Goal: Find specific page/section: Find specific page/section

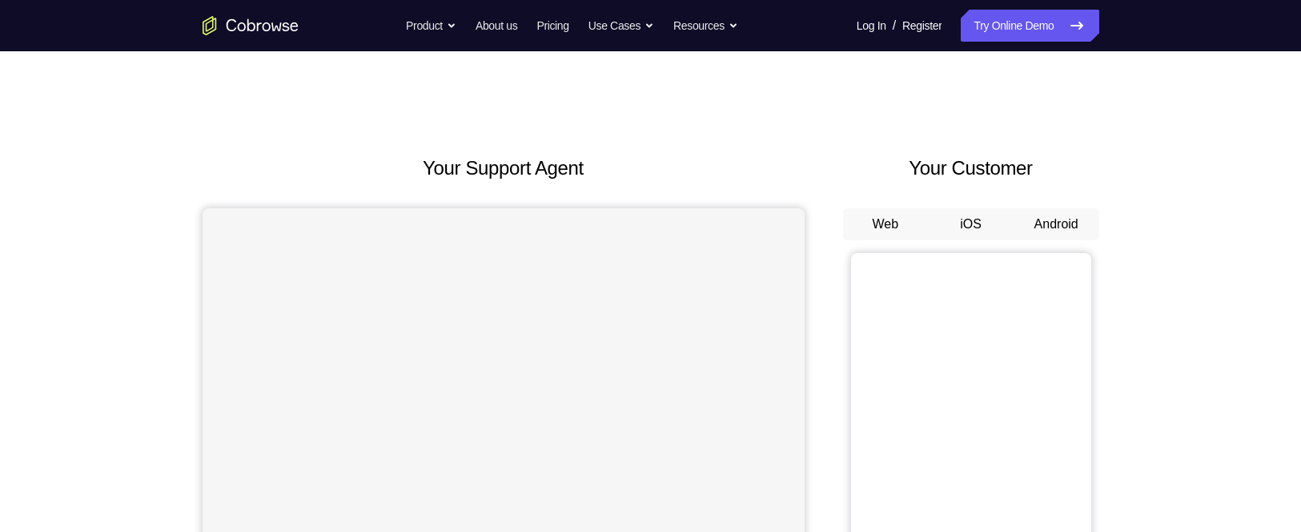
click at [1060, 221] on button "Android" at bounding box center [1057, 224] width 86 height 32
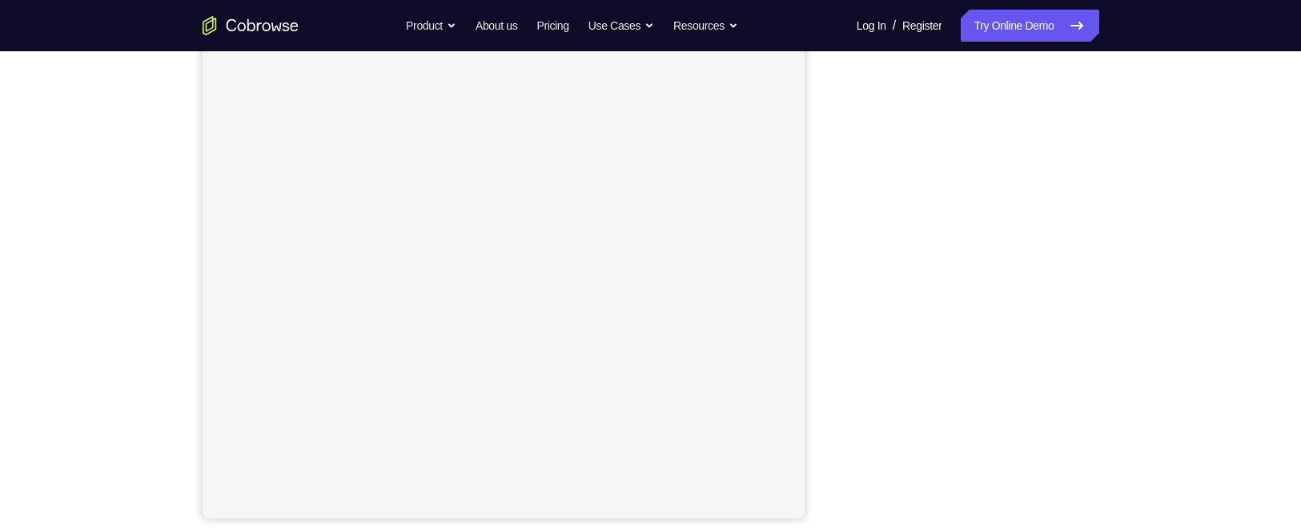
scroll to position [230, 0]
